Goal: Transaction & Acquisition: Download file/media

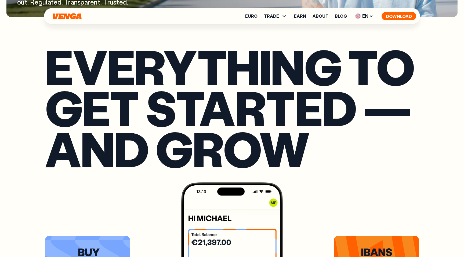
click at [393, 15] on button "Download" at bounding box center [398, 16] width 35 height 8
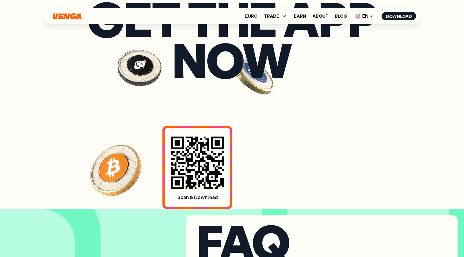
scroll to position [2268, 0]
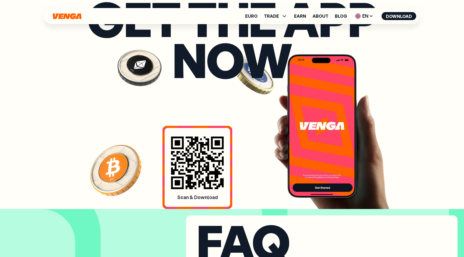
click at [187, 185] on icon at bounding box center [197, 163] width 53 height 53
click at [130, 173] on section "get the app now Scan & Download" at bounding box center [231, 94] width 373 height 229
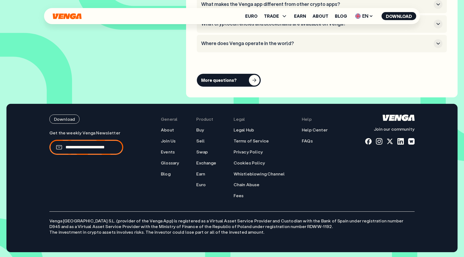
scroll to position [2607, 0]
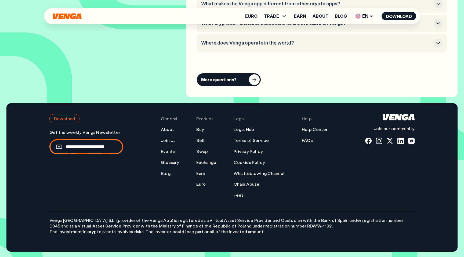
click at [67, 118] on button "Download" at bounding box center [64, 118] width 30 height 9
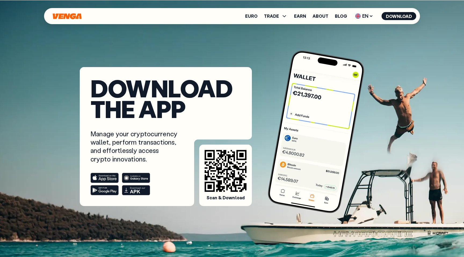
click at [101, 190] on rect at bounding box center [105, 190] width 28 height 10
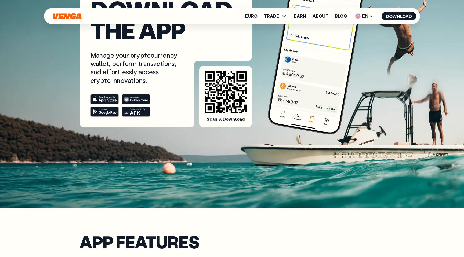
scroll to position [79, 0]
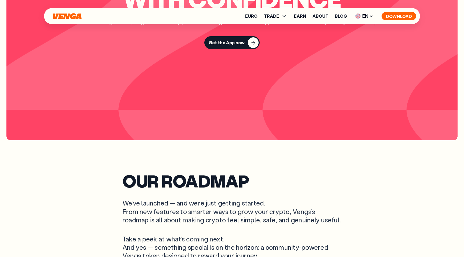
click at [395, 17] on button "Download" at bounding box center [398, 16] width 35 height 8
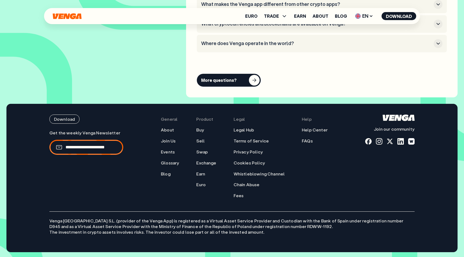
scroll to position [2607, 0]
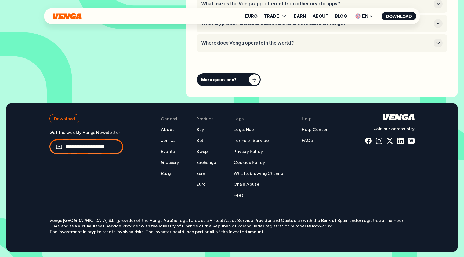
click at [72, 118] on button "Download" at bounding box center [64, 118] width 30 height 9
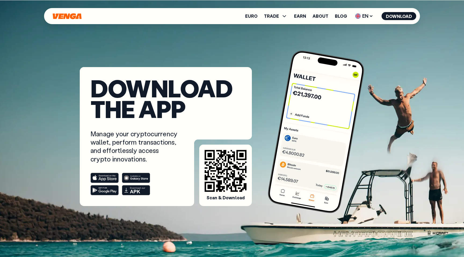
click at [136, 192] on rect at bounding box center [136, 190] width 28 height 10
